Goal: Information Seeking & Learning: Learn about a topic

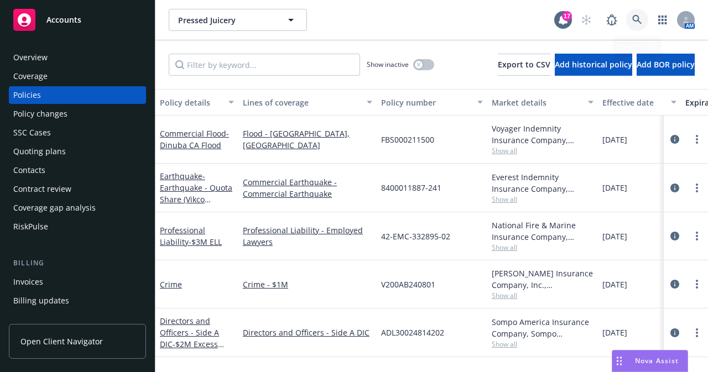
click at [636, 17] on icon at bounding box center [637, 20] width 10 height 10
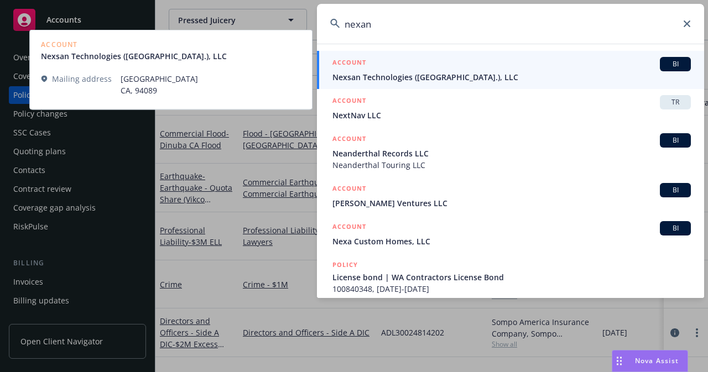
type input "nexan"
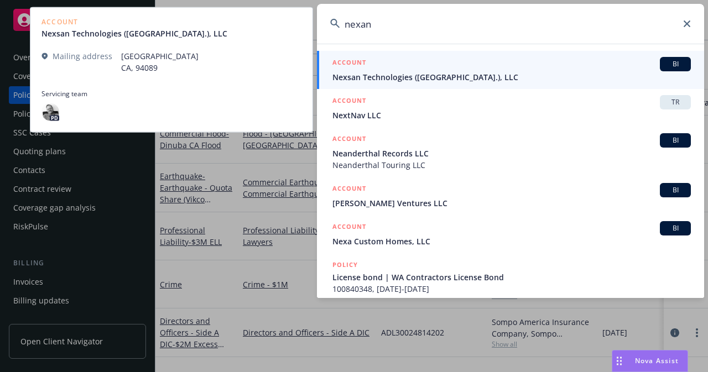
click at [389, 70] on div "ACCOUNT BI" at bounding box center [511, 64] width 358 height 14
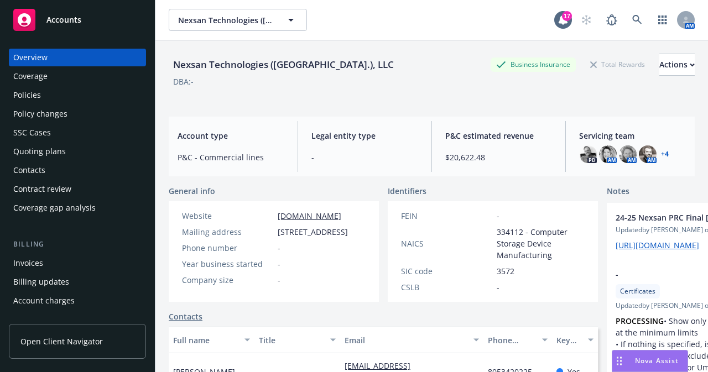
click at [661, 153] on link "+ 4" at bounding box center [665, 154] width 8 height 7
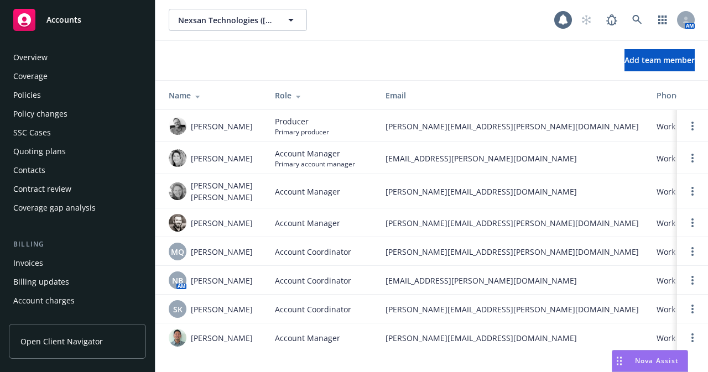
scroll to position [348, 0]
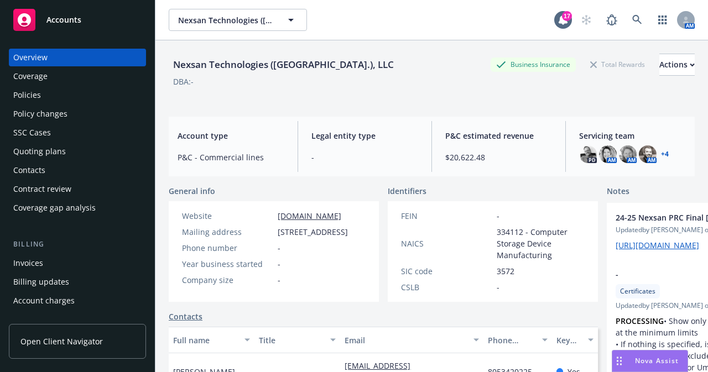
click at [38, 96] on div "Policies" at bounding box center [27, 95] width 28 height 18
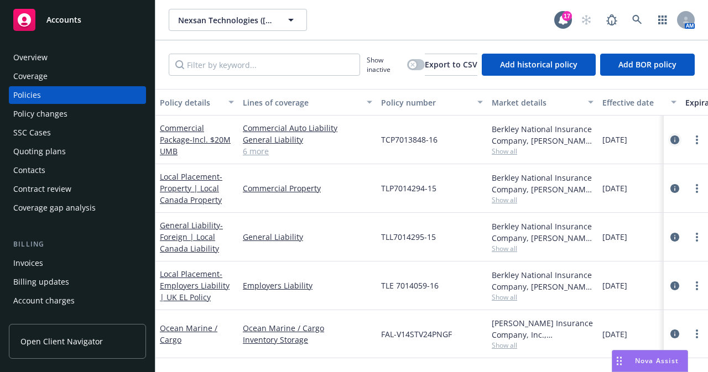
click at [670, 138] on icon "circleInformation" at bounding box center [674, 139] width 9 height 9
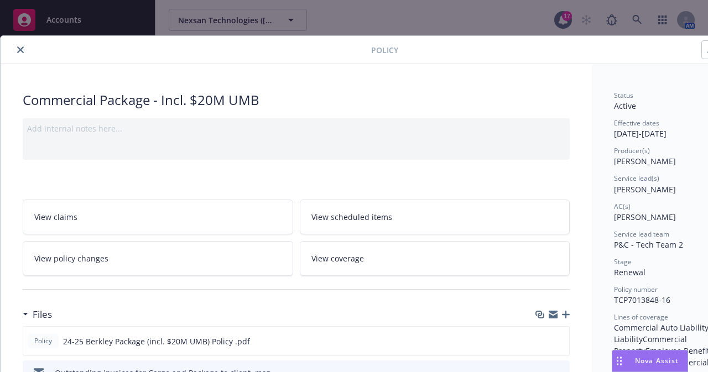
click at [21, 49] on icon "close" at bounding box center [20, 49] width 7 height 7
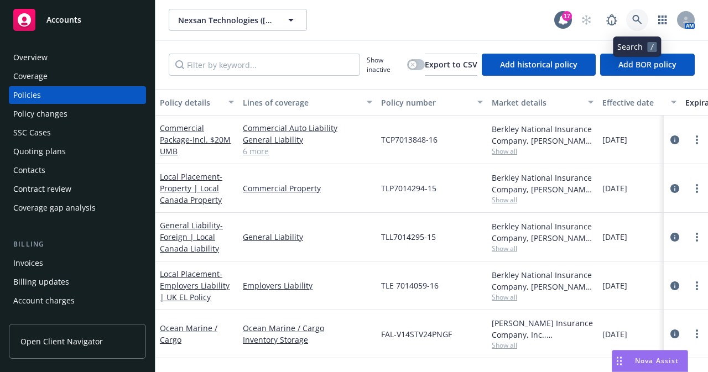
click at [640, 20] on icon at bounding box center [637, 20] width 10 height 10
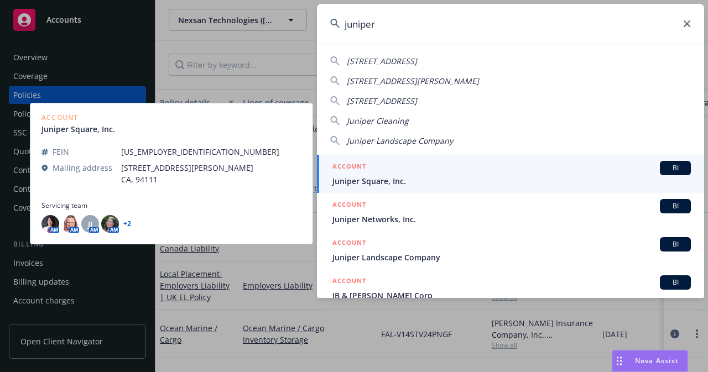
type input "juniper"
click at [437, 174] on div "ACCOUNT BI" at bounding box center [511, 168] width 358 height 14
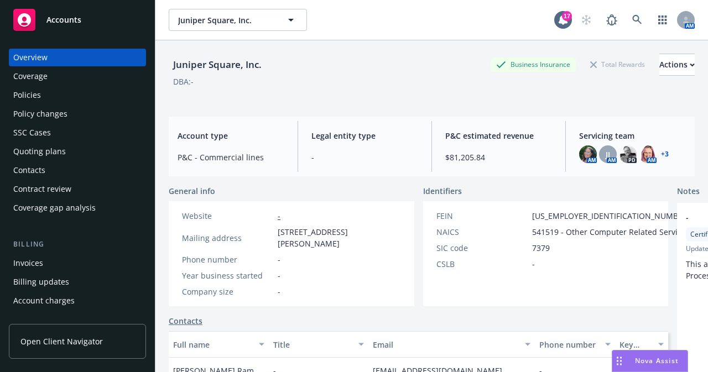
click at [661, 153] on link "+ 3" at bounding box center [665, 154] width 8 height 7
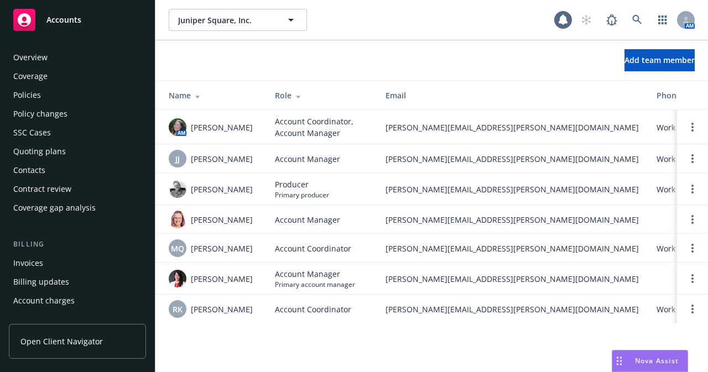
scroll to position [348, 0]
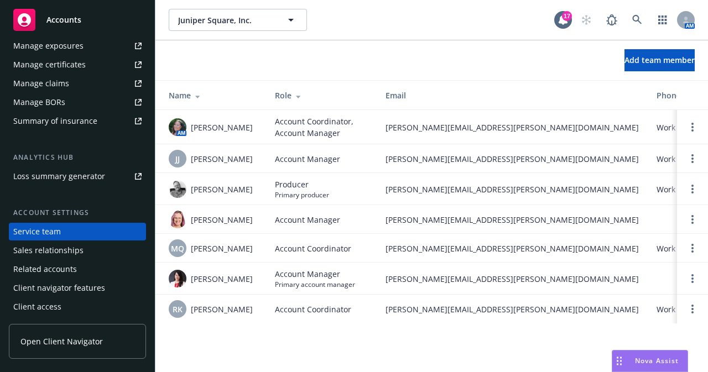
click at [389, 25] on div "Juniper Square, Inc. Juniper Square, Inc." at bounding box center [361, 20] width 385 height 22
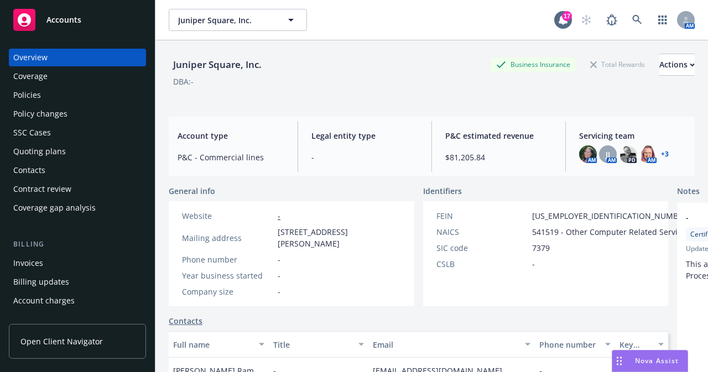
click at [33, 96] on div "Policies" at bounding box center [27, 95] width 28 height 18
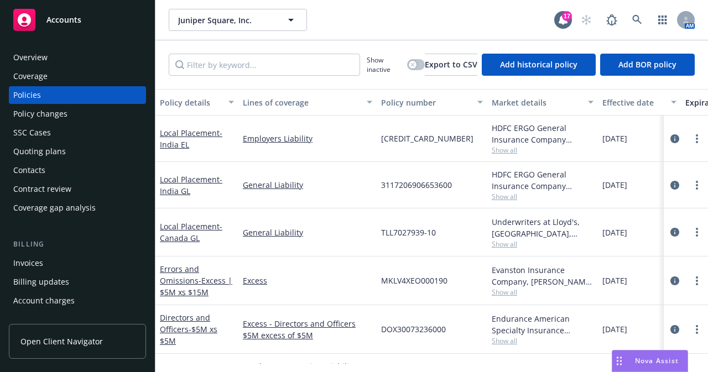
drag, startPoint x: 401, startPoint y: 87, endPoint x: 115, endPoint y: 15, distance: 295.3
click at [295, 64] on div "Show inactive Export to CSV Add historical policy Add BOR policy Policy details…" at bounding box center [431, 206] width 552 height 332
click at [42, 75] on div "Coverage" at bounding box center [30, 76] width 34 height 18
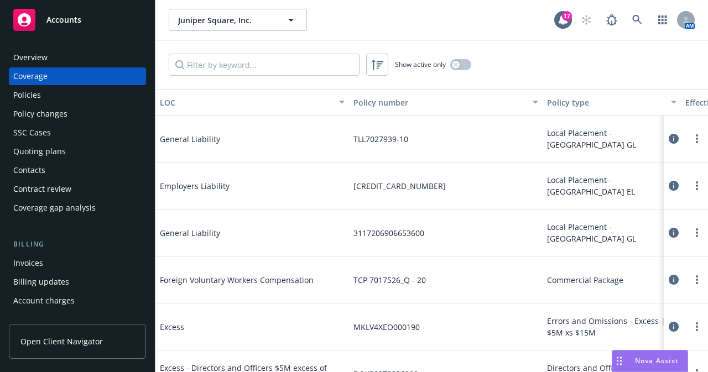
click at [29, 58] on div "Overview" at bounding box center [30, 58] width 34 height 18
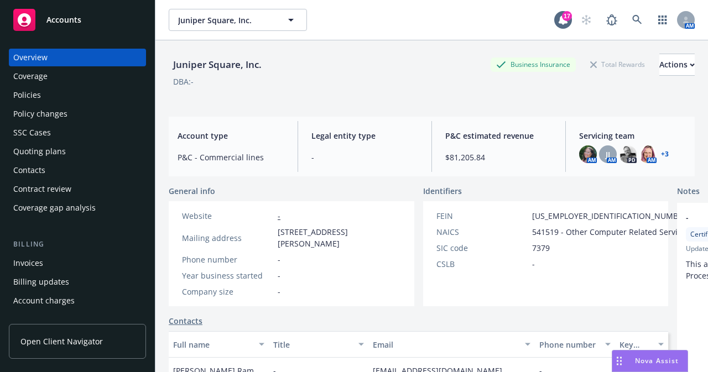
click at [552, 144] on div "P&C estimated revenue $81,205.84" at bounding box center [498, 146] width 124 height 51
click at [209, 9] on button "Juniper Square, Inc." at bounding box center [238, 20] width 138 height 22
